Goal: Find specific page/section: Find specific page/section

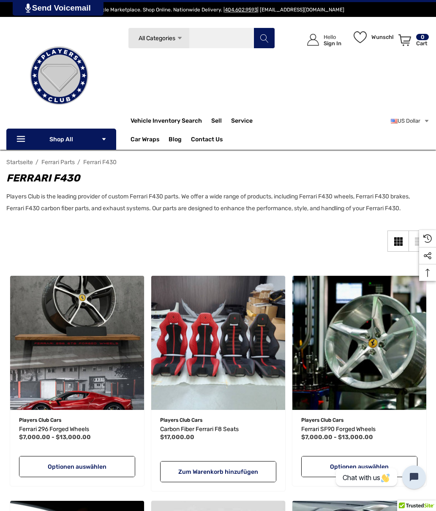
click at [246, 41] on input "Suchen" at bounding box center [201, 37] width 147 height 21
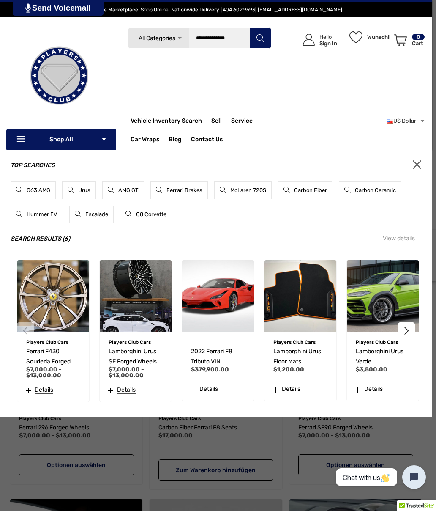
type input "**********"
click at [260, 38] on button "Suchen" at bounding box center [260, 37] width 21 height 21
